Goal: Check status: Check status

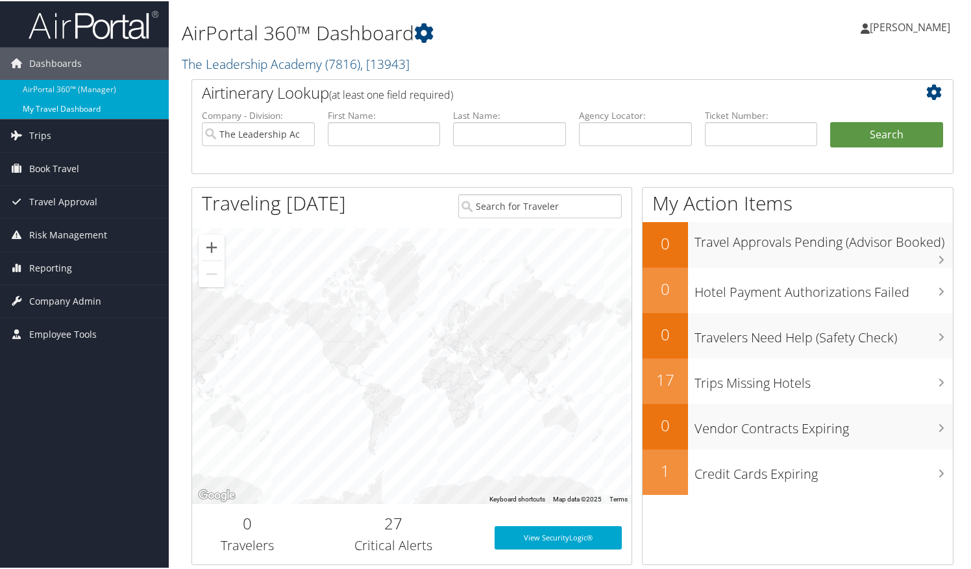
click at [58, 111] on link "My Travel Dashboard" at bounding box center [84, 107] width 169 height 19
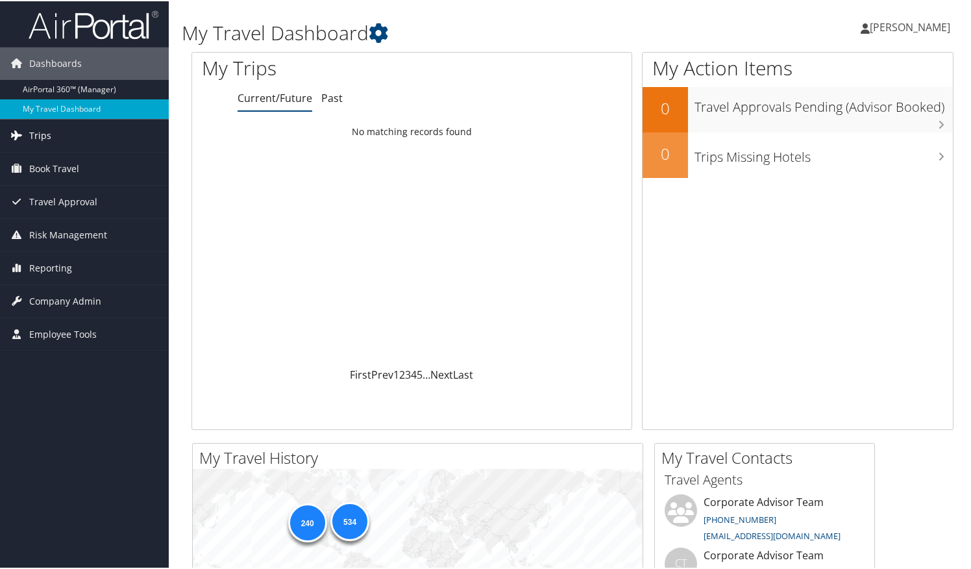
click at [34, 131] on span "Trips" at bounding box center [40, 134] width 22 height 32
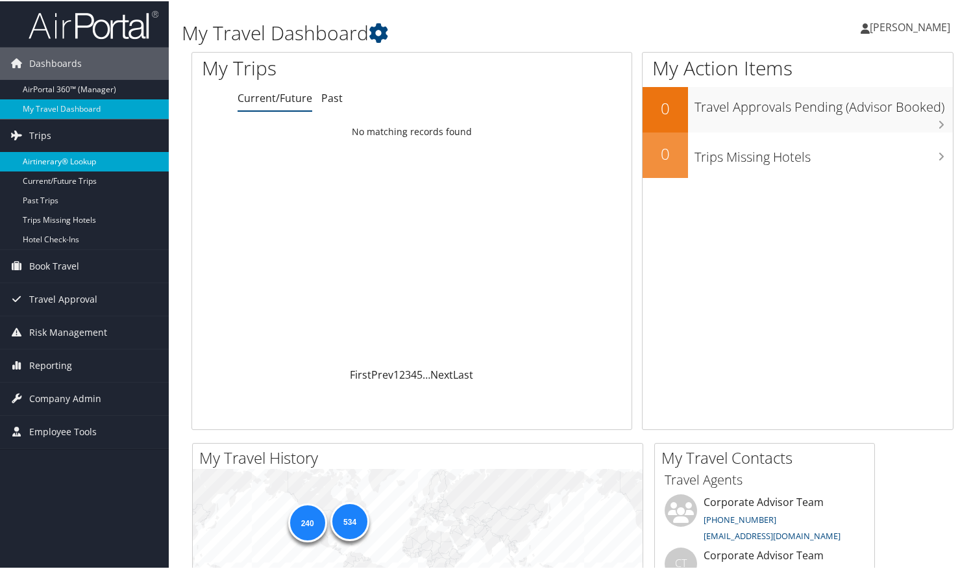
click at [83, 165] on link "Airtinerary® Lookup" at bounding box center [84, 160] width 169 height 19
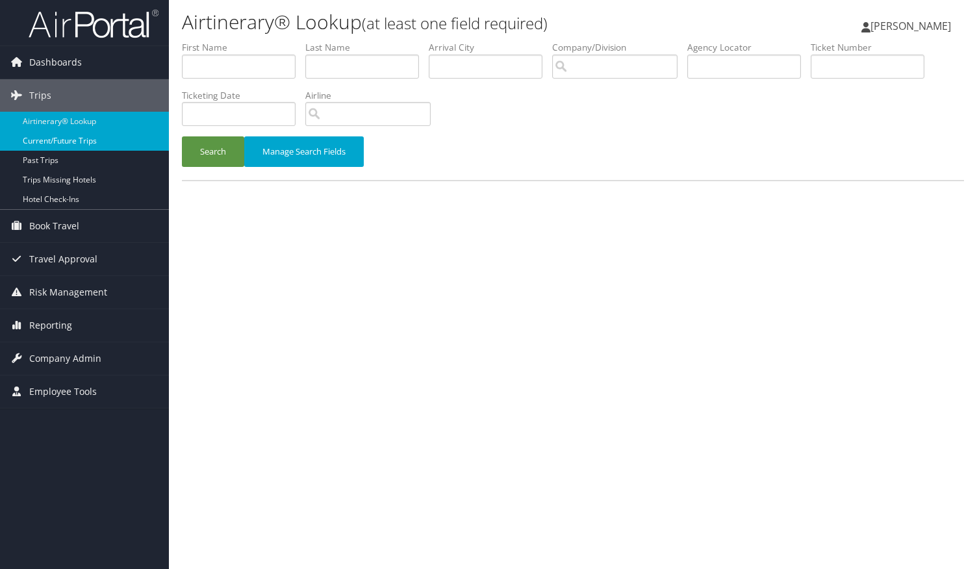
click at [80, 139] on link "Current/Future Trips" at bounding box center [84, 140] width 169 height 19
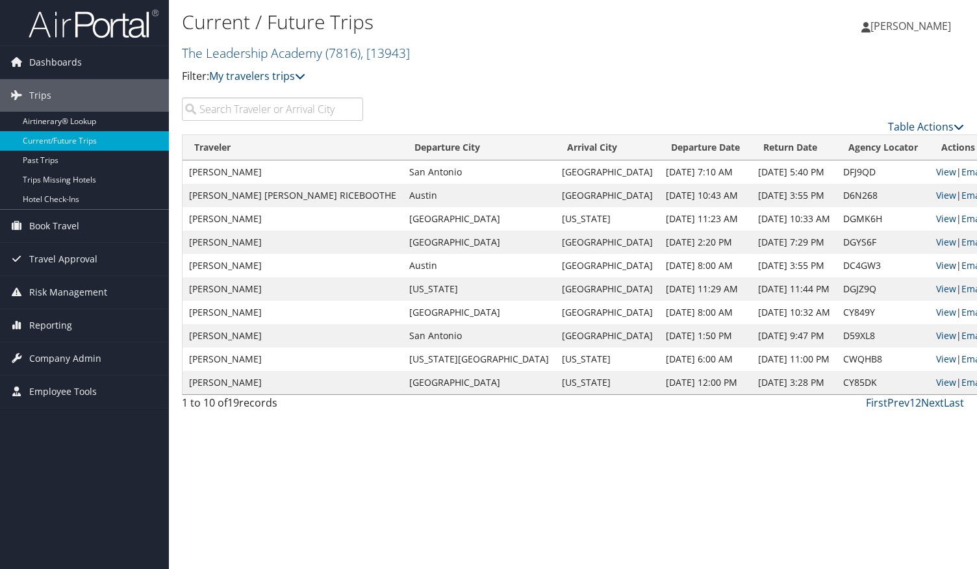
click at [936, 267] on link "View" at bounding box center [946, 265] width 20 height 12
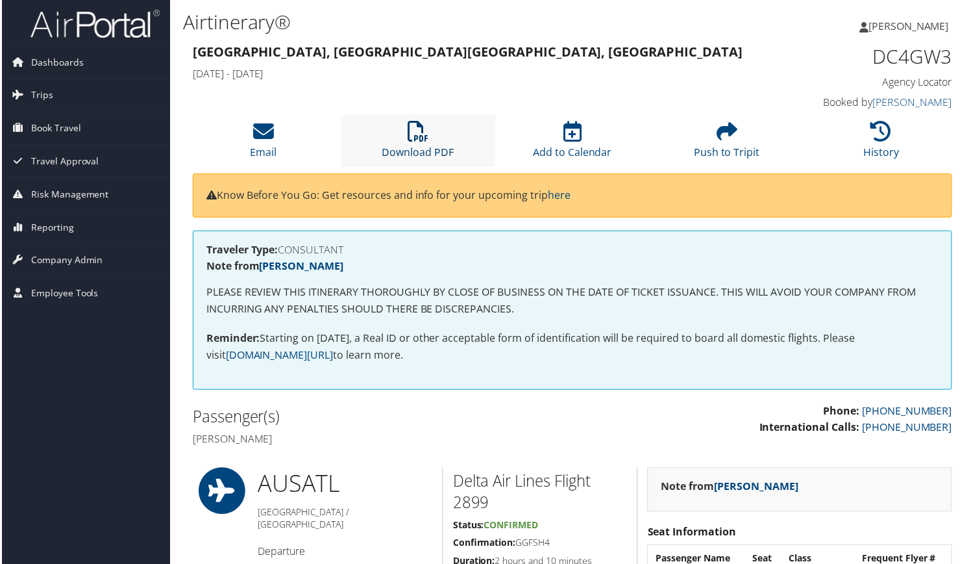
drag, startPoint x: 410, startPoint y: 138, endPoint x: 419, endPoint y: 115, distance: 25.3
click at [410, 138] on icon at bounding box center [417, 131] width 21 height 21
